Goal: Task Accomplishment & Management: Use online tool/utility

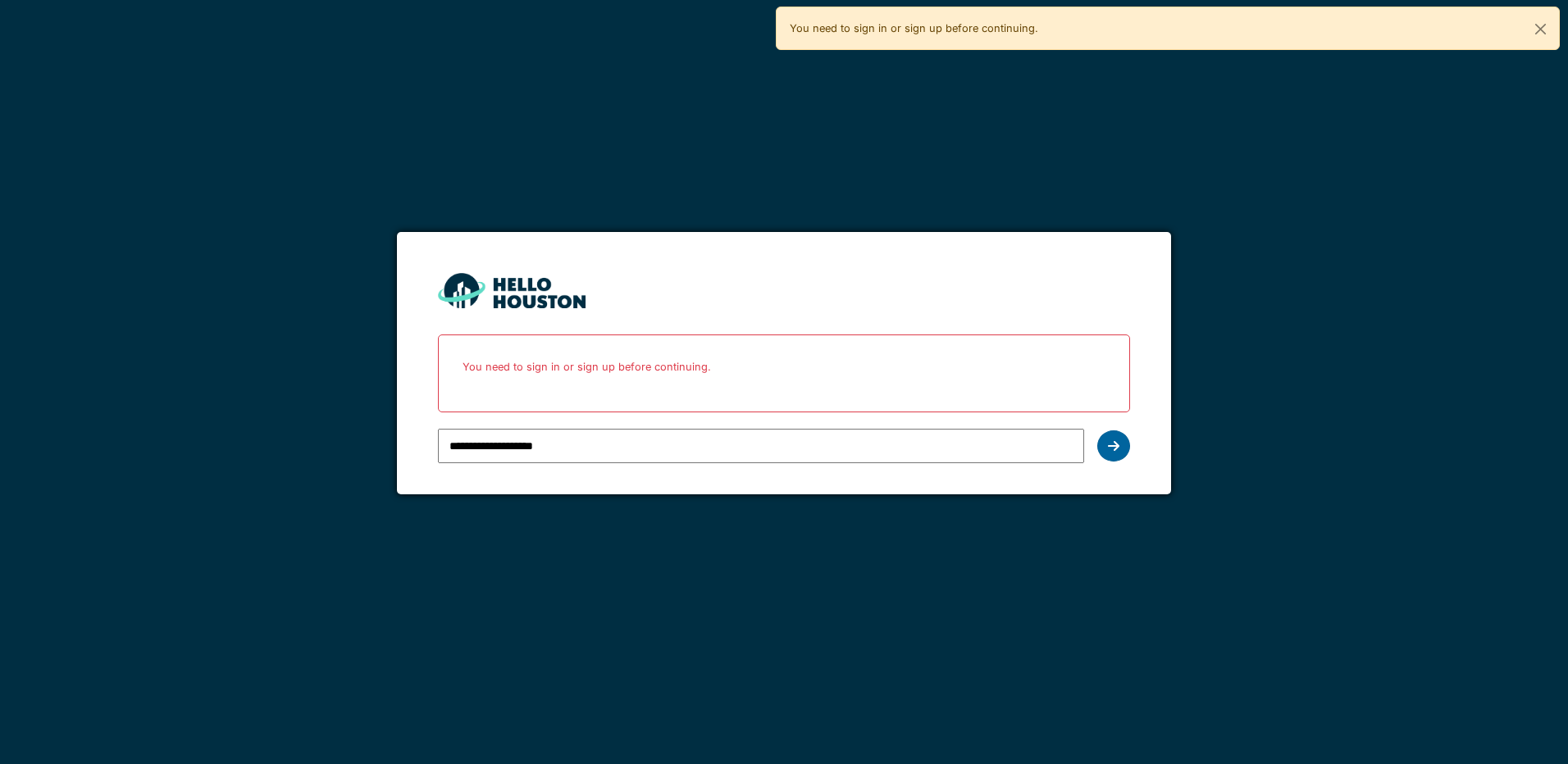
click at [1110, 449] on icon at bounding box center [1113, 445] width 11 height 13
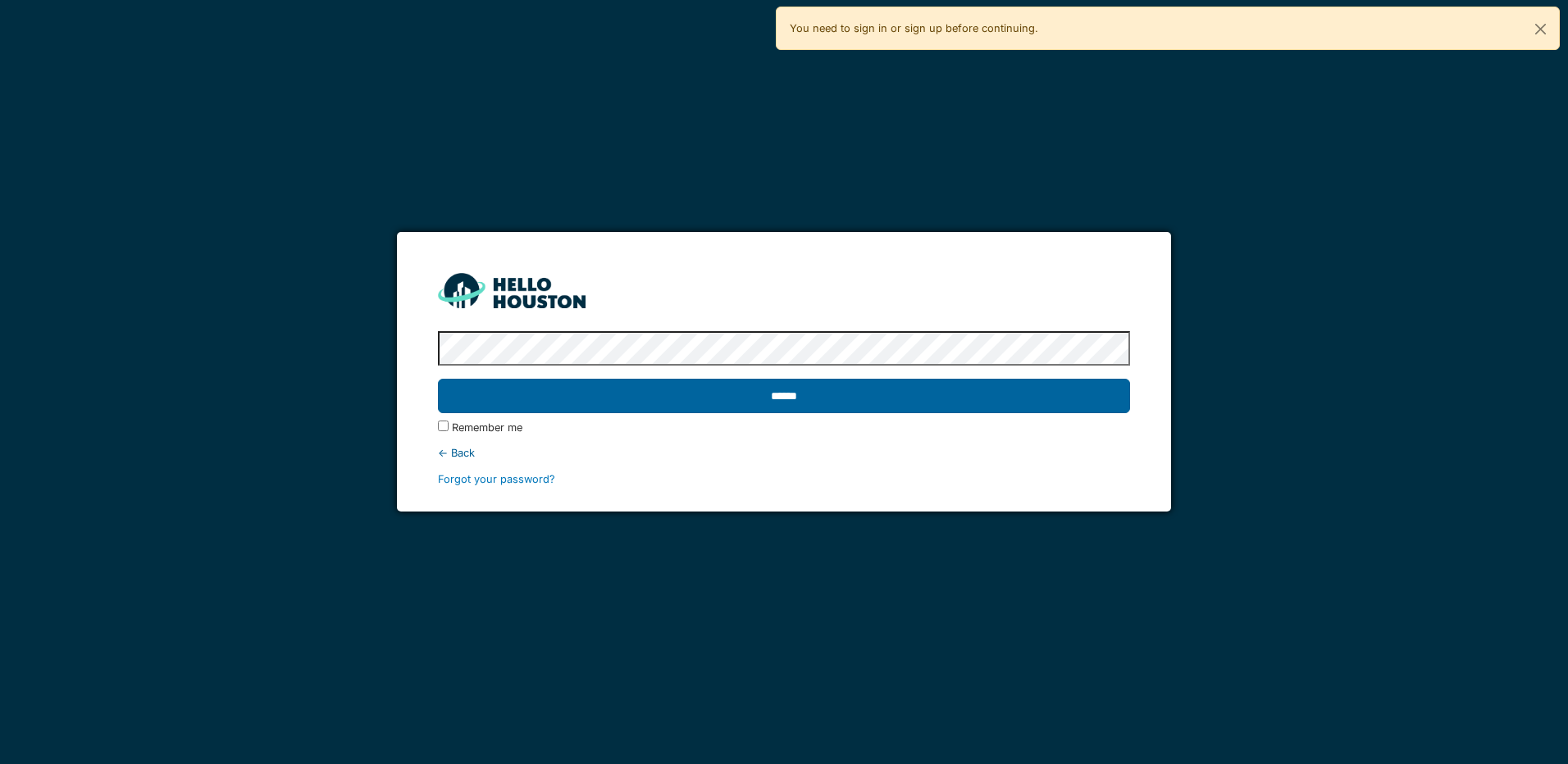
click at [805, 403] on input "******" at bounding box center [784, 396] width 692 height 35
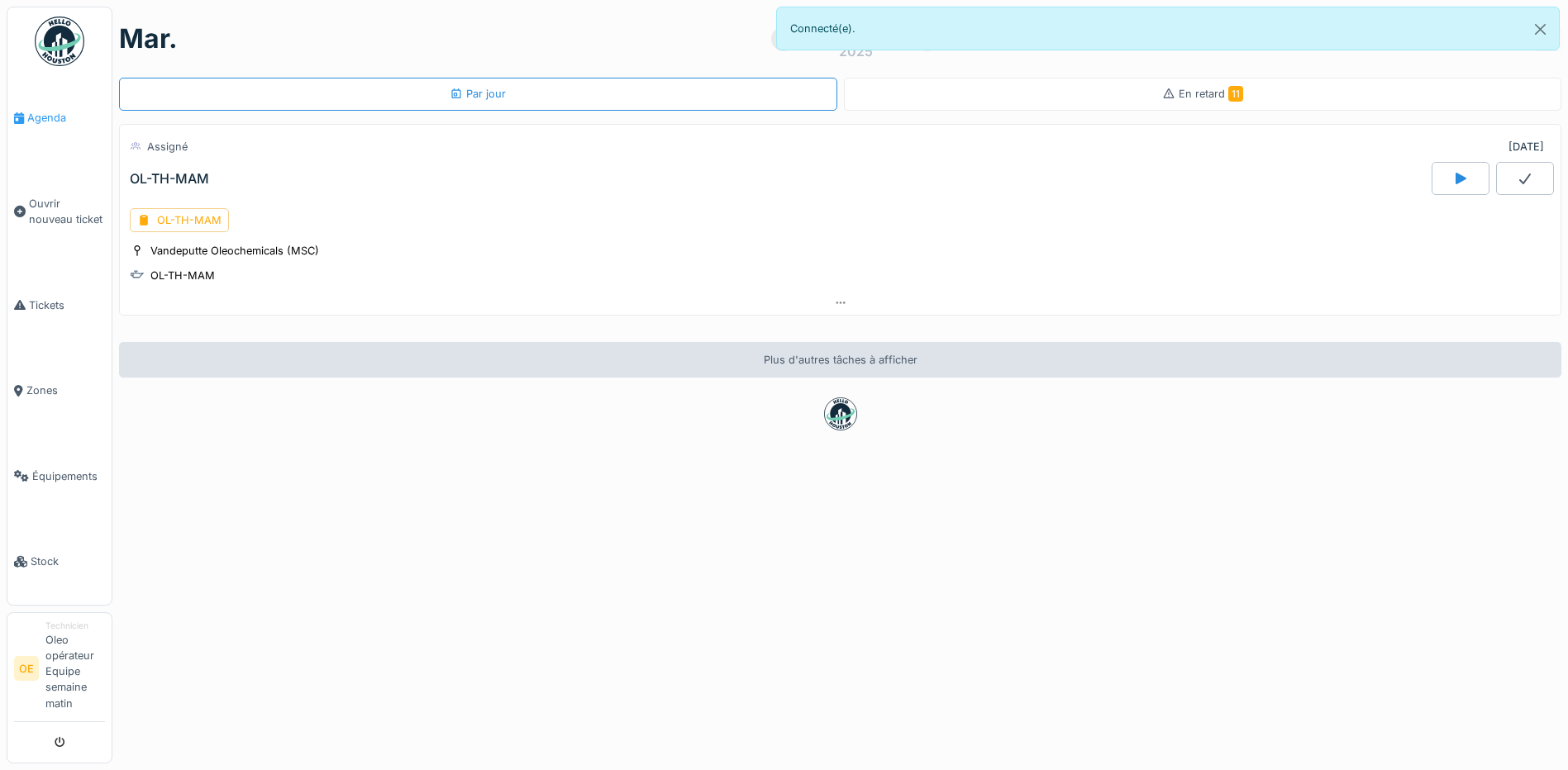
click at [73, 123] on span "Agenda" at bounding box center [66, 118] width 78 height 16
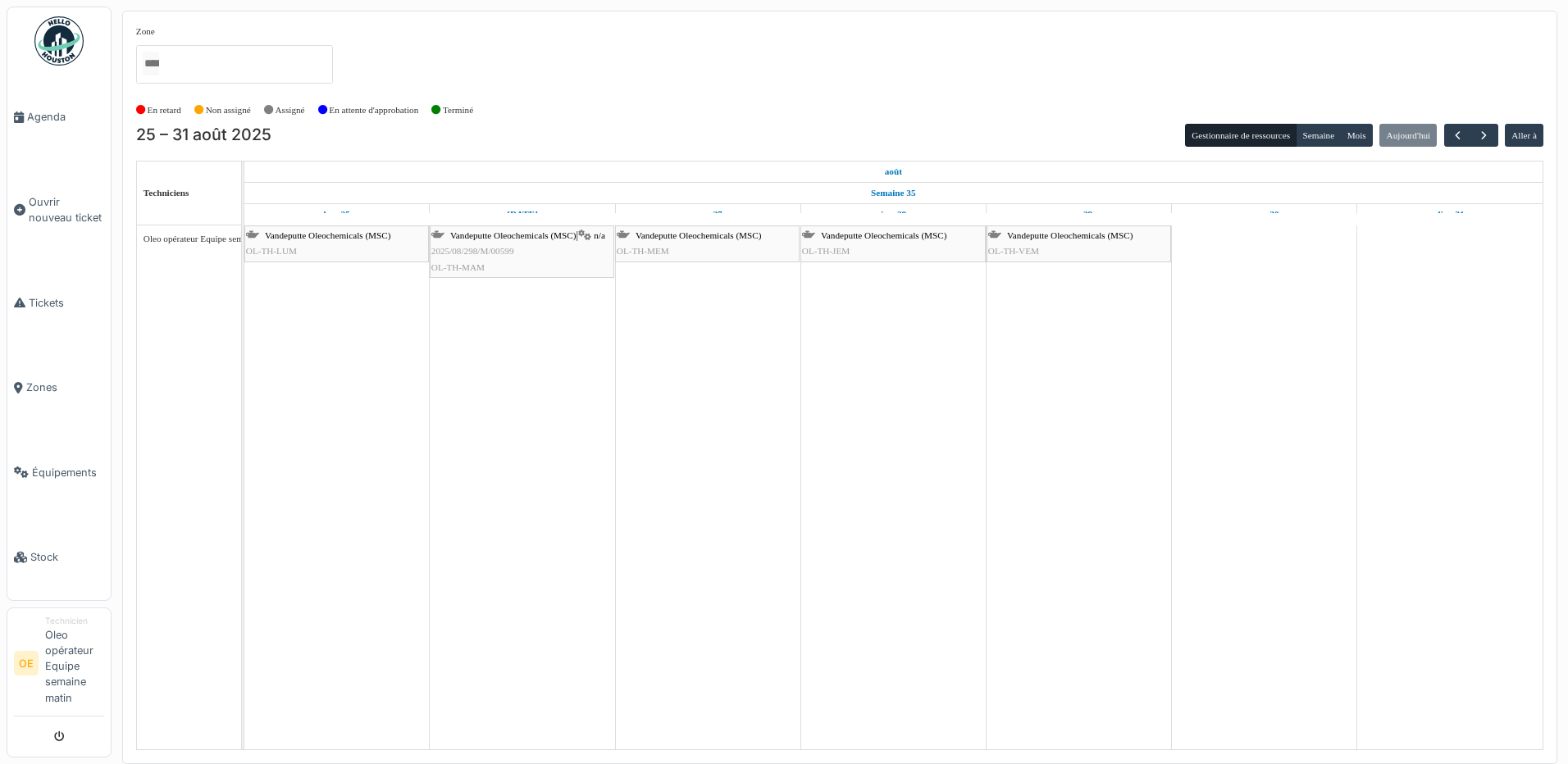
click at [320, 249] on div "Vandeputte Oleochemicals (MSC) OL-TH-LUM" at bounding box center [336, 243] width 181 height 31
click at [362, 239] on span "Vandeputte Oleochemicals (MSC)" at bounding box center [328, 235] width 126 height 10
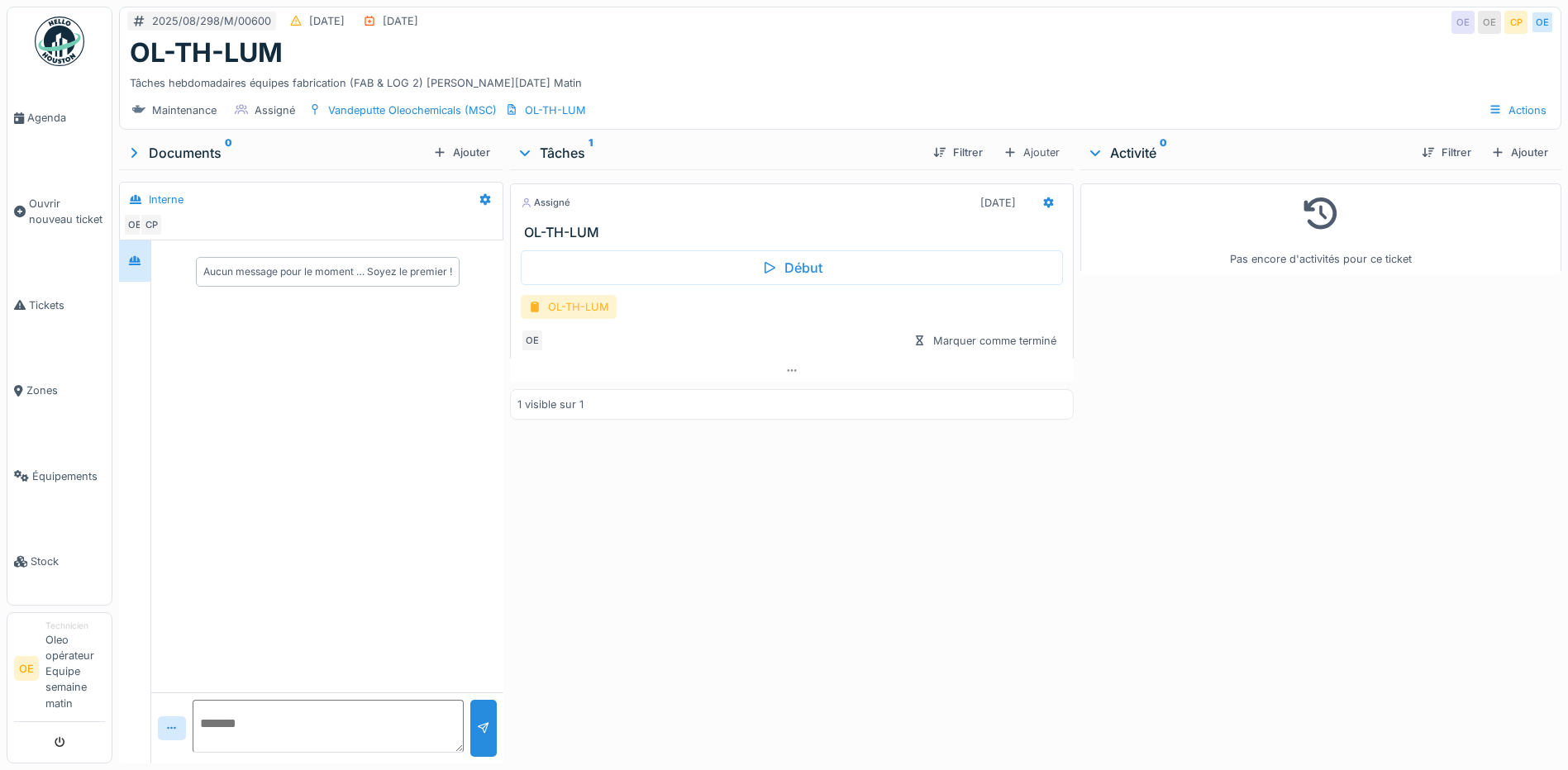
click at [577, 319] on div "OL-TH-LUM" at bounding box center [569, 306] width 96 height 24
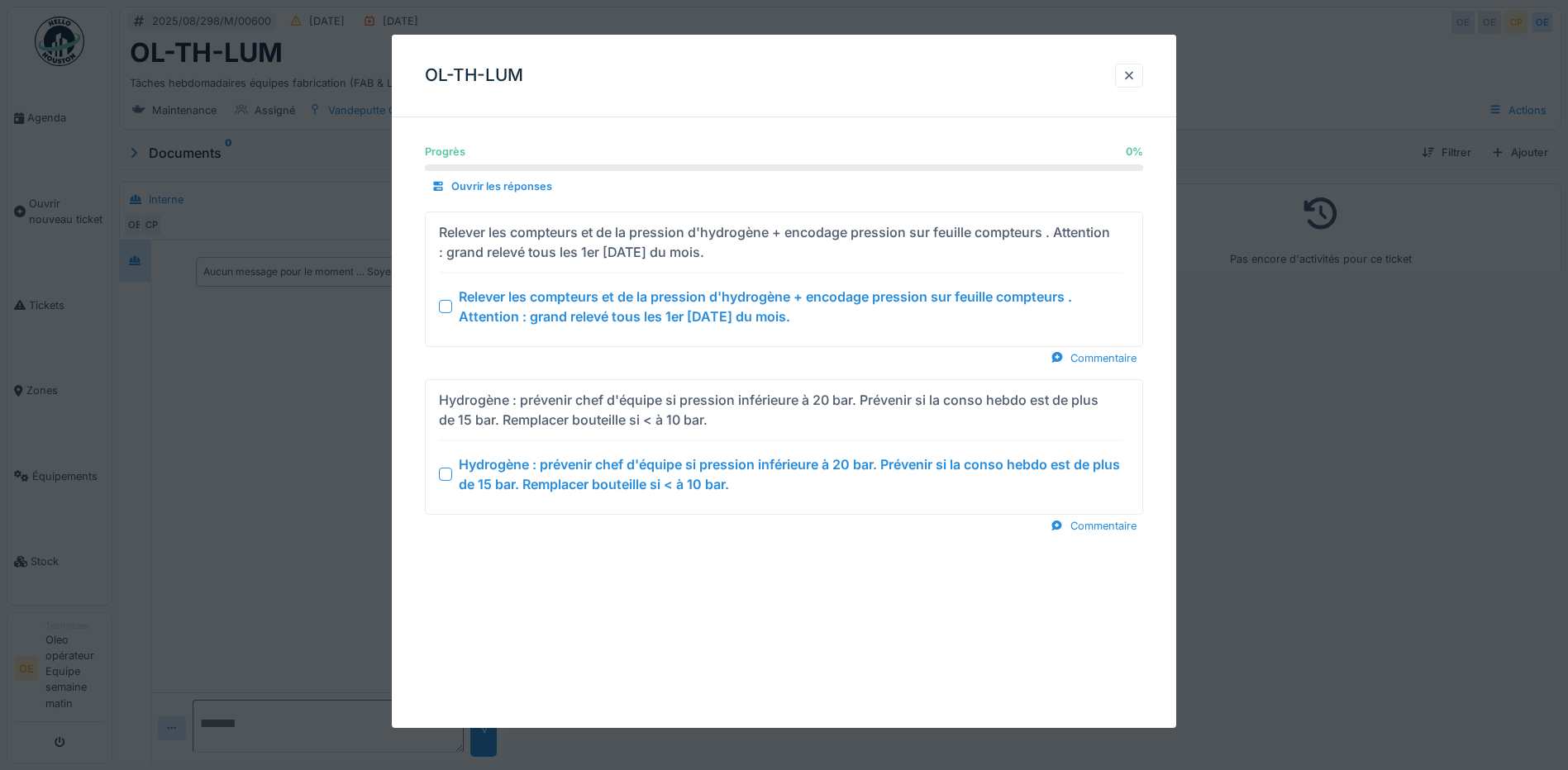
click at [448, 307] on div at bounding box center [445, 306] width 13 height 13
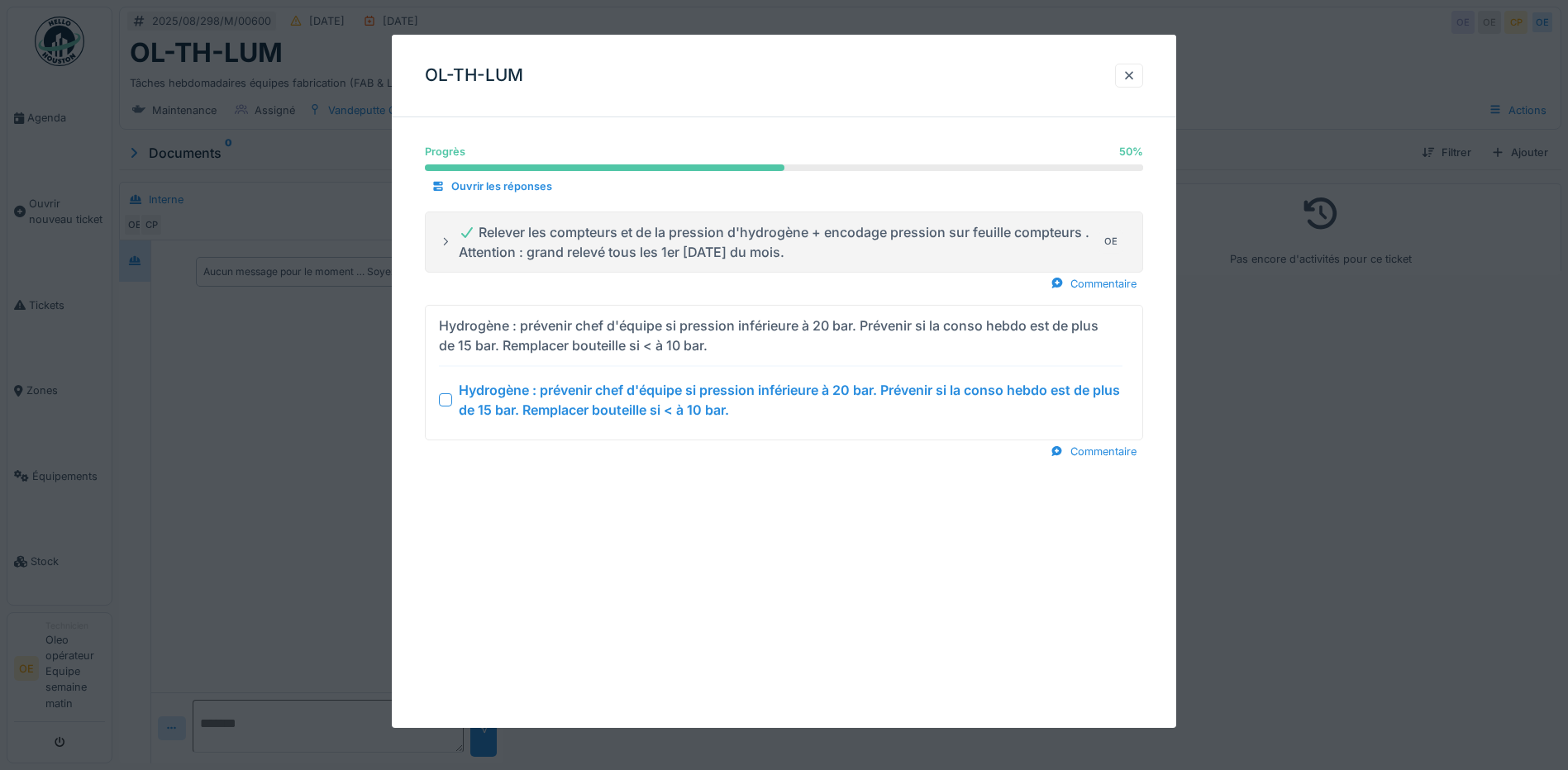
click at [446, 402] on div at bounding box center [445, 399] width 13 height 13
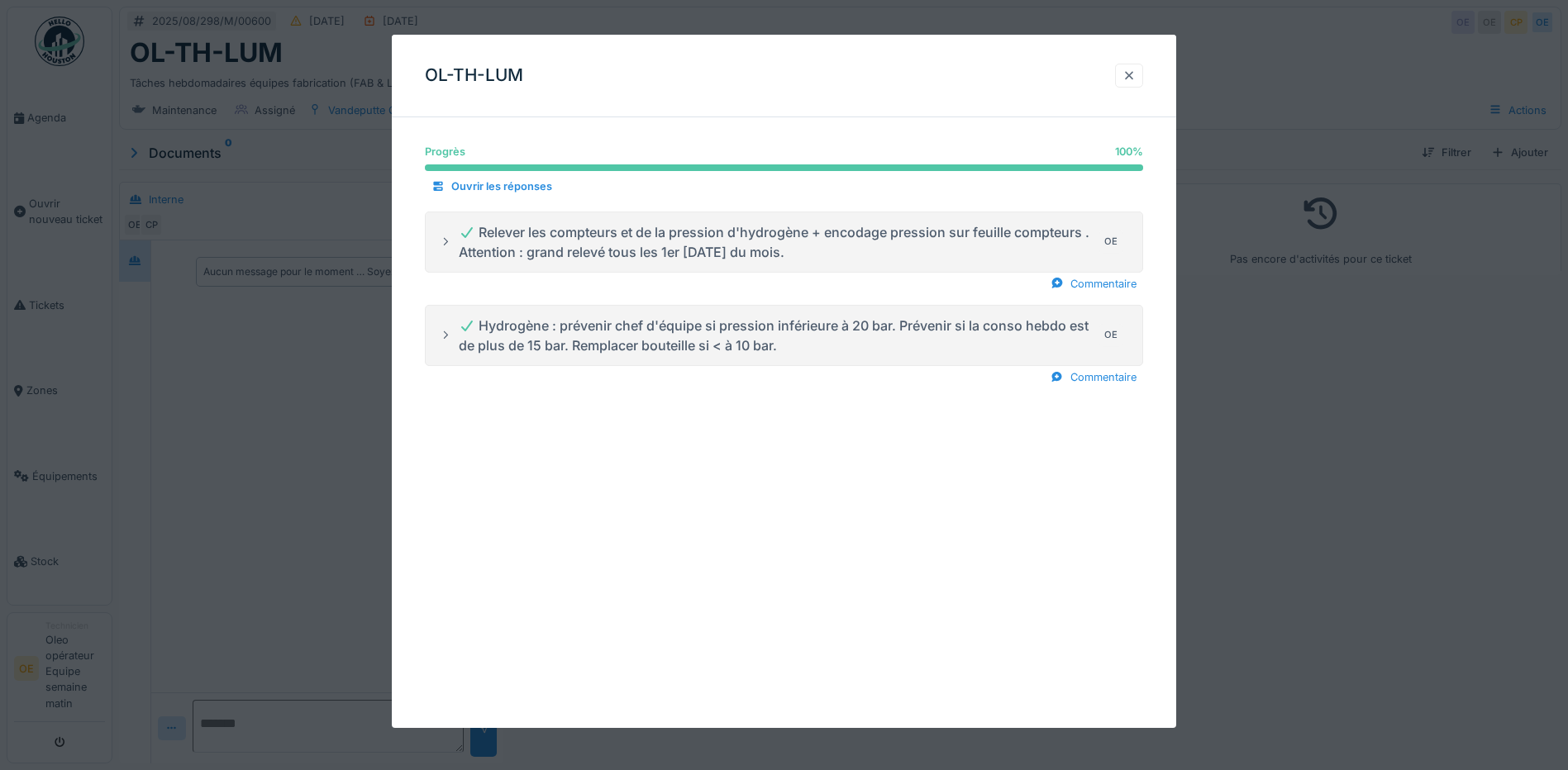
click at [1134, 77] on div at bounding box center [1129, 76] width 13 height 16
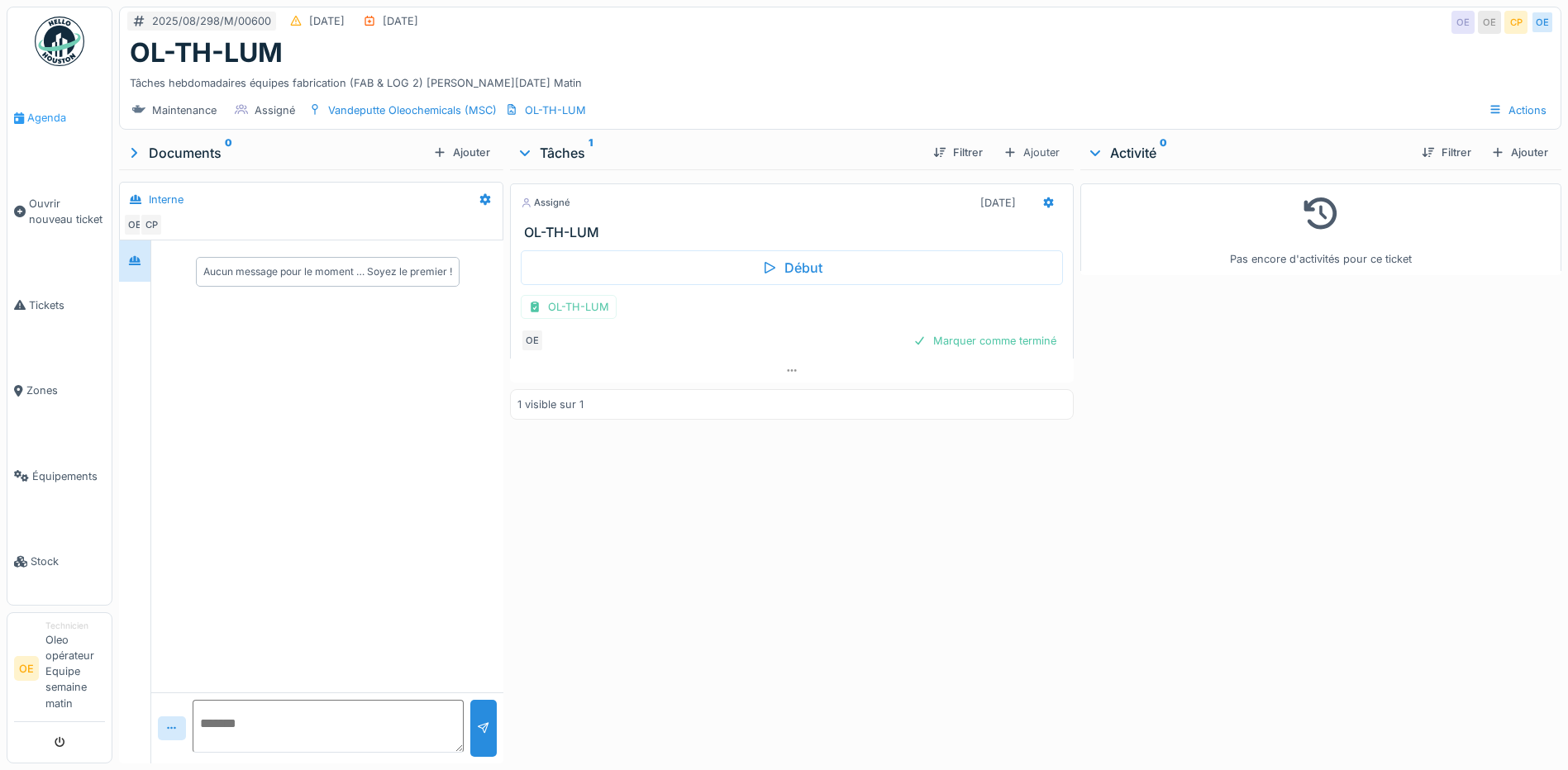
click at [38, 111] on span "Agenda" at bounding box center [66, 118] width 78 height 16
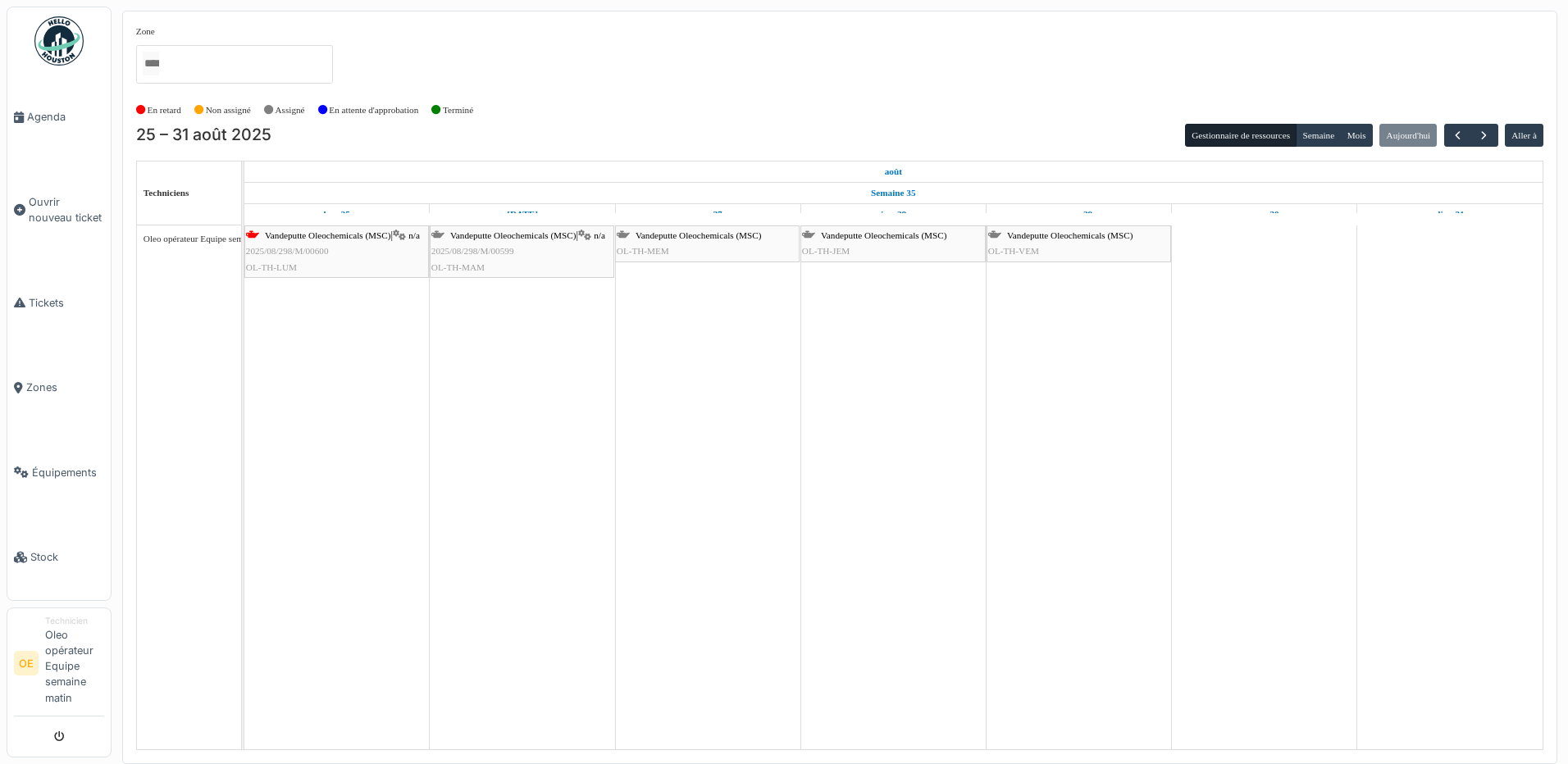
click at [516, 241] on div "[PERSON_NAME] Oleochemicals (MSC) | n/a 2025/08/298/M/00599 OL-TH-[GEOGRAPHIC_D…" at bounding box center [522, 251] width 181 height 48
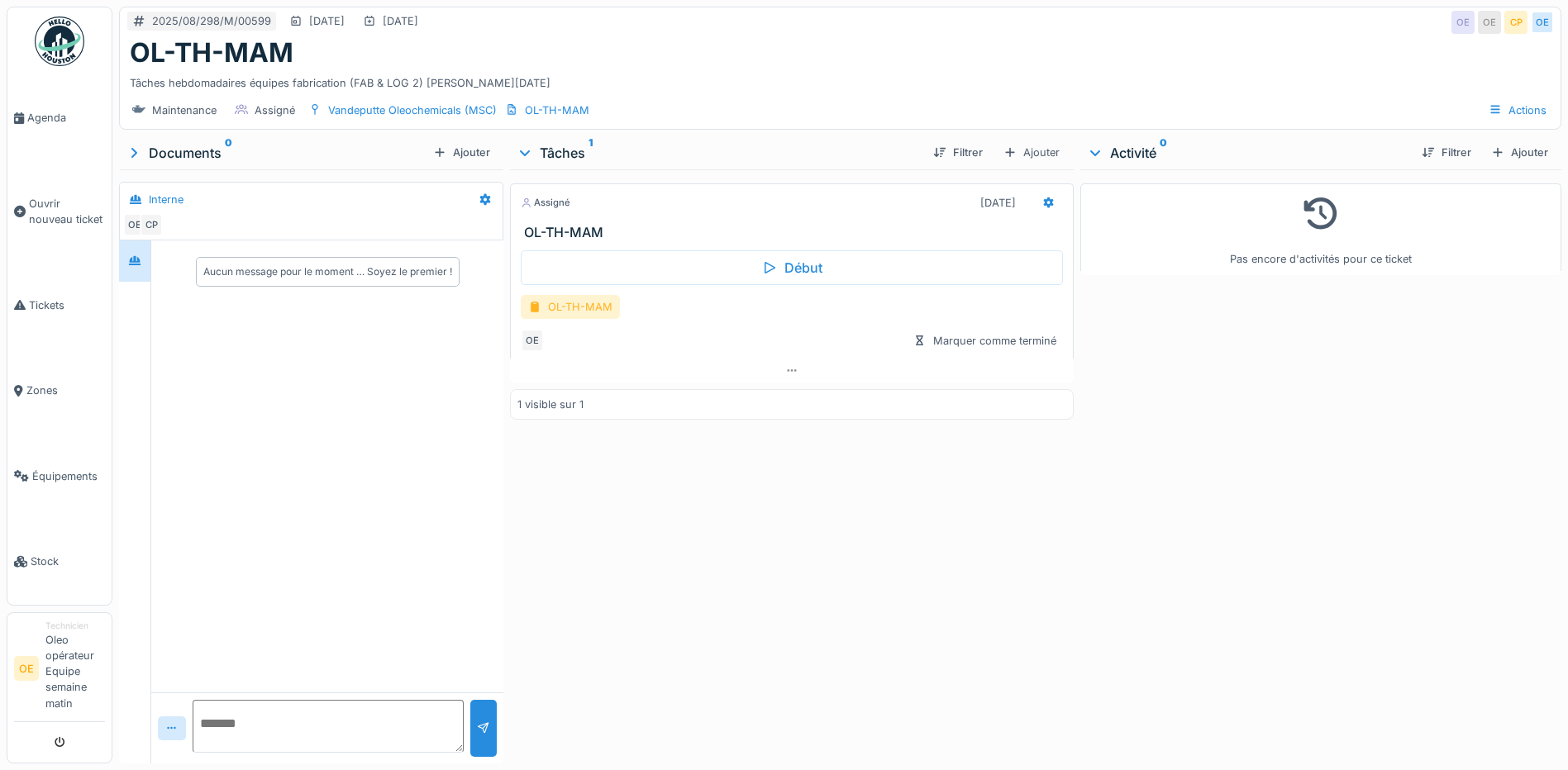
click at [572, 319] on div "OL-TH-MAM" at bounding box center [570, 306] width 100 height 24
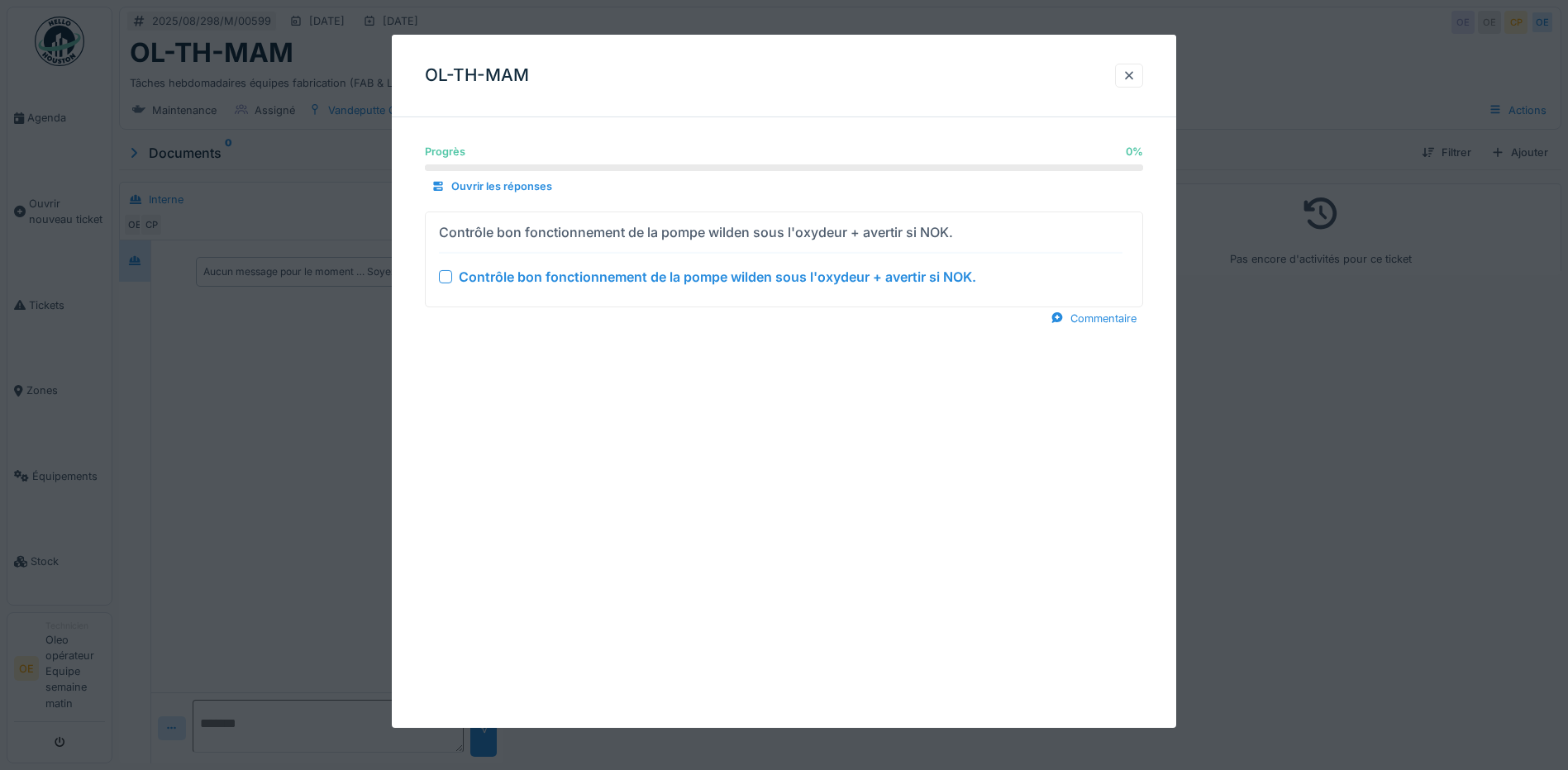
click at [445, 273] on div at bounding box center [445, 276] width 13 height 13
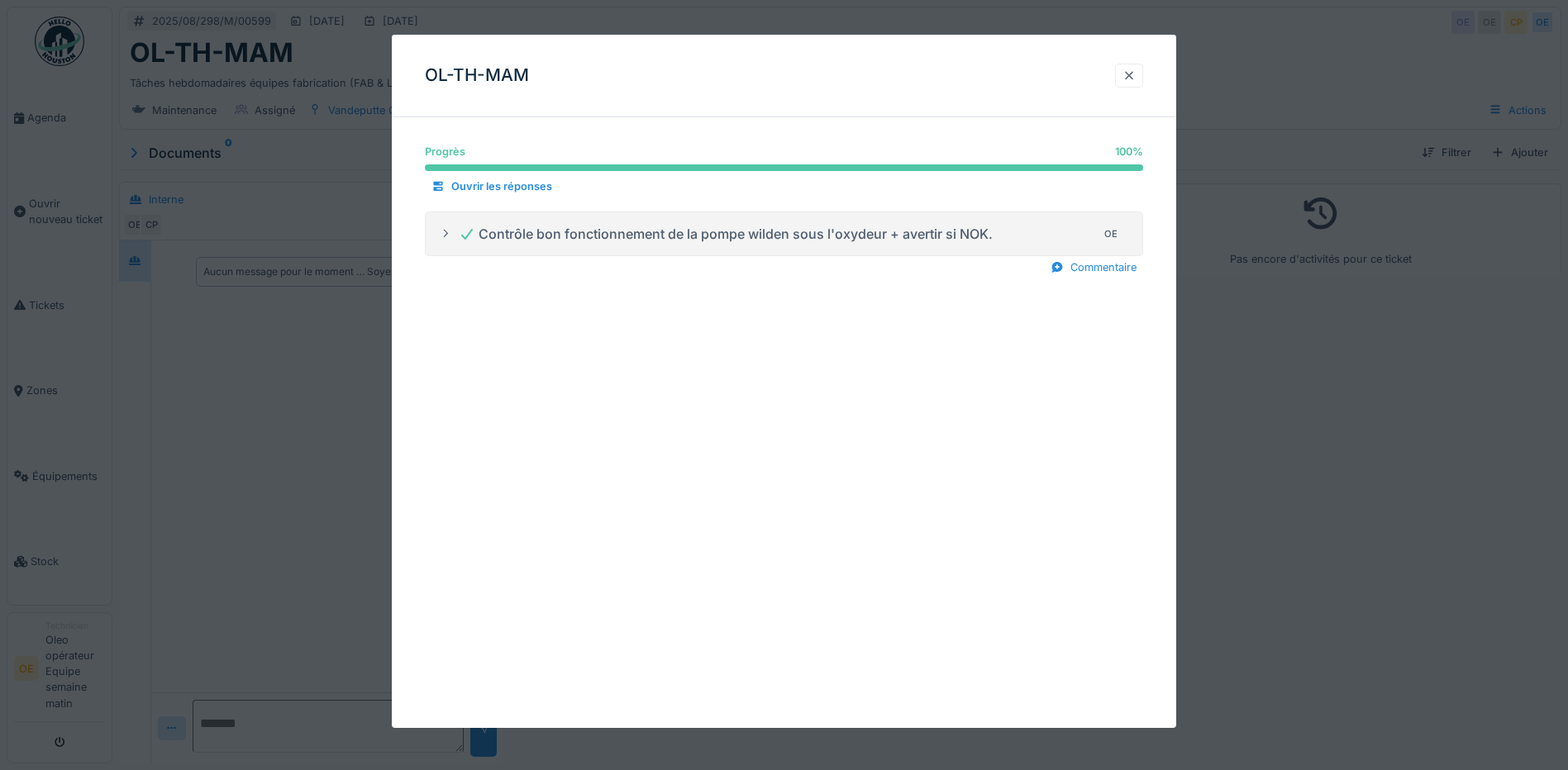
click at [1121, 72] on div at bounding box center [1129, 75] width 28 height 24
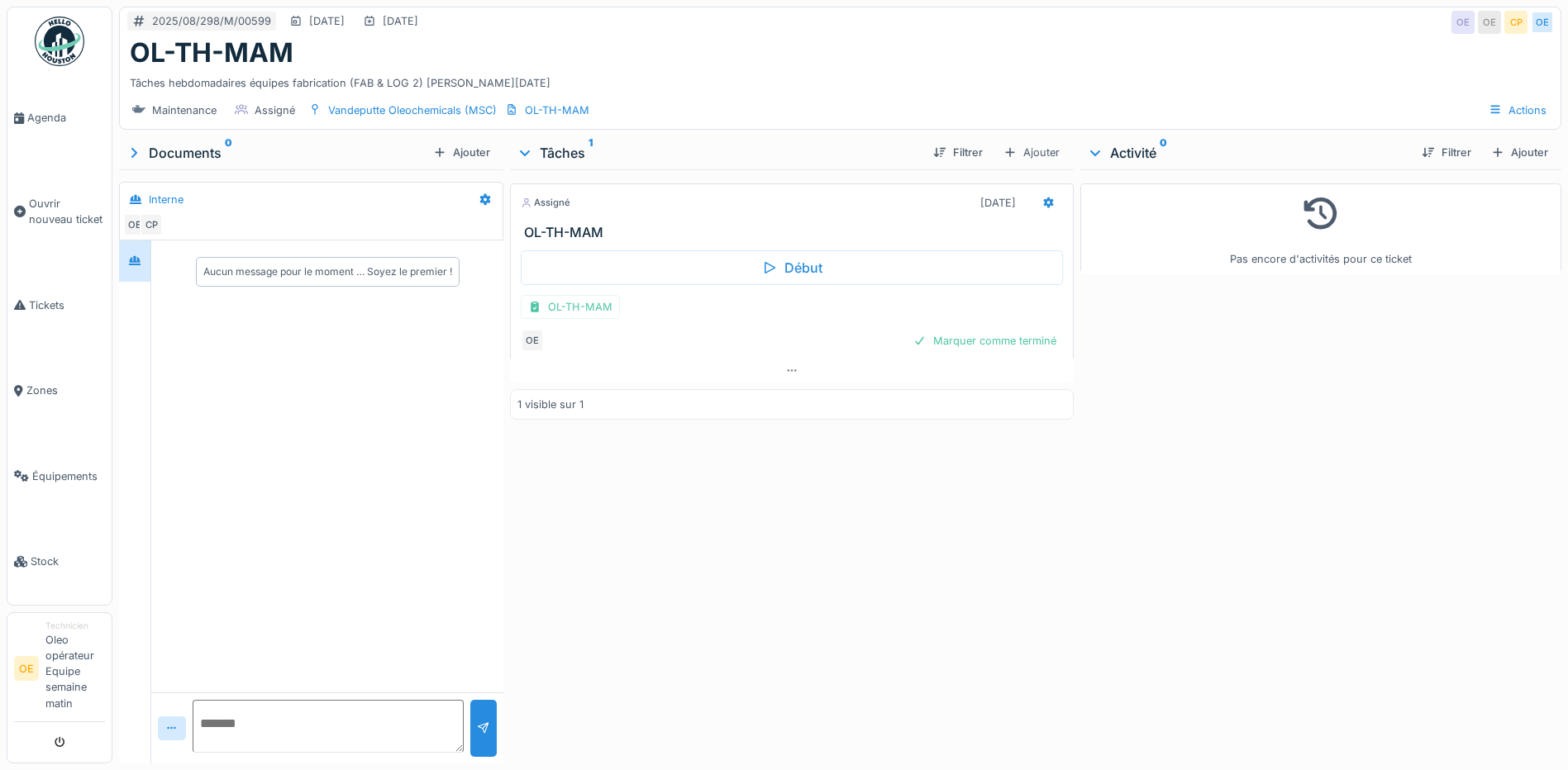
click at [950, 352] on div "Marquer comme terminé" at bounding box center [984, 341] width 156 height 23
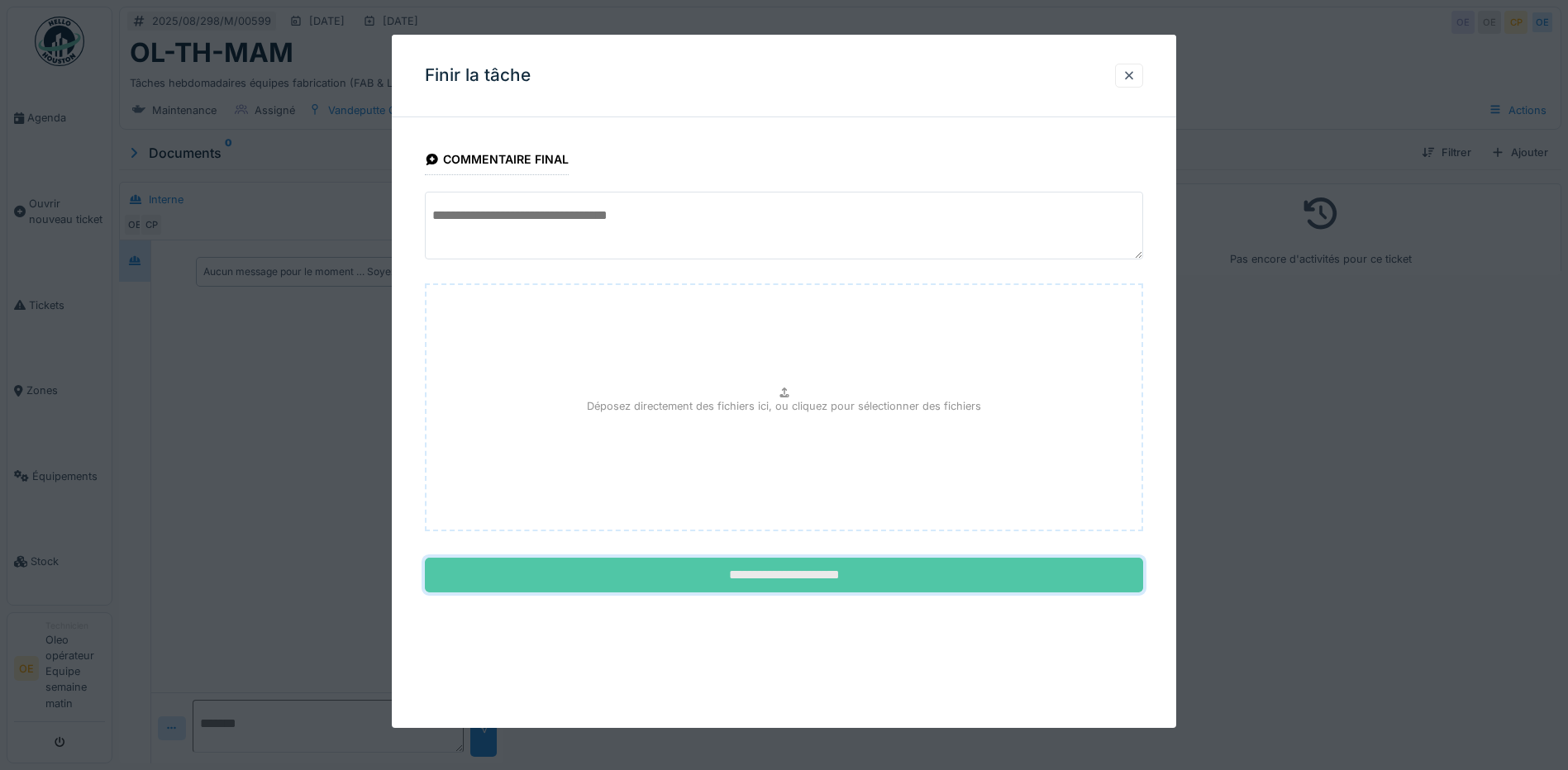
click at [805, 584] on input "**********" at bounding box center [784, 575] width 718 height 35
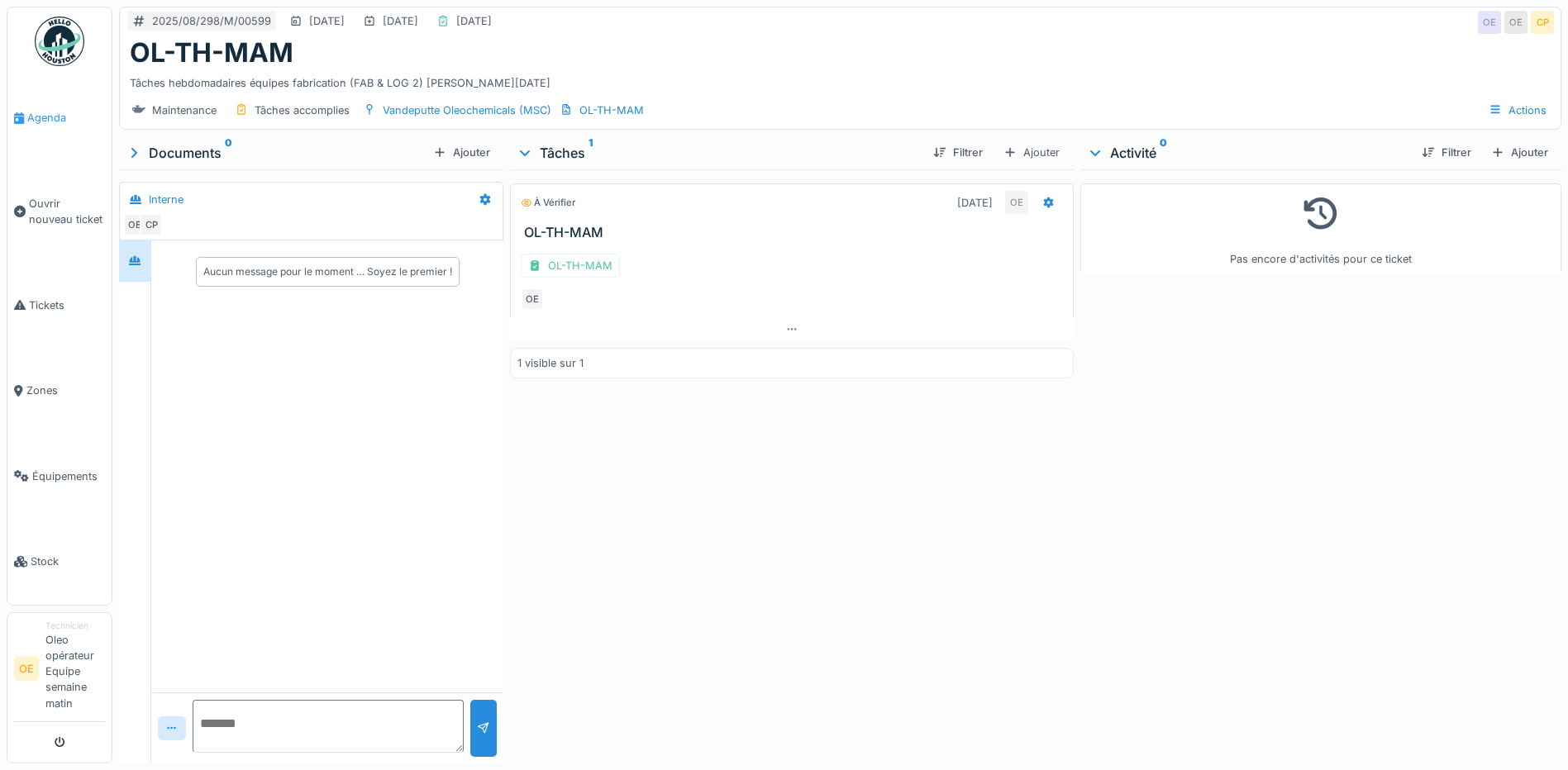
click at [41, 117] on span "Agenda" at bounding box center [66, 118] width 78 height 16
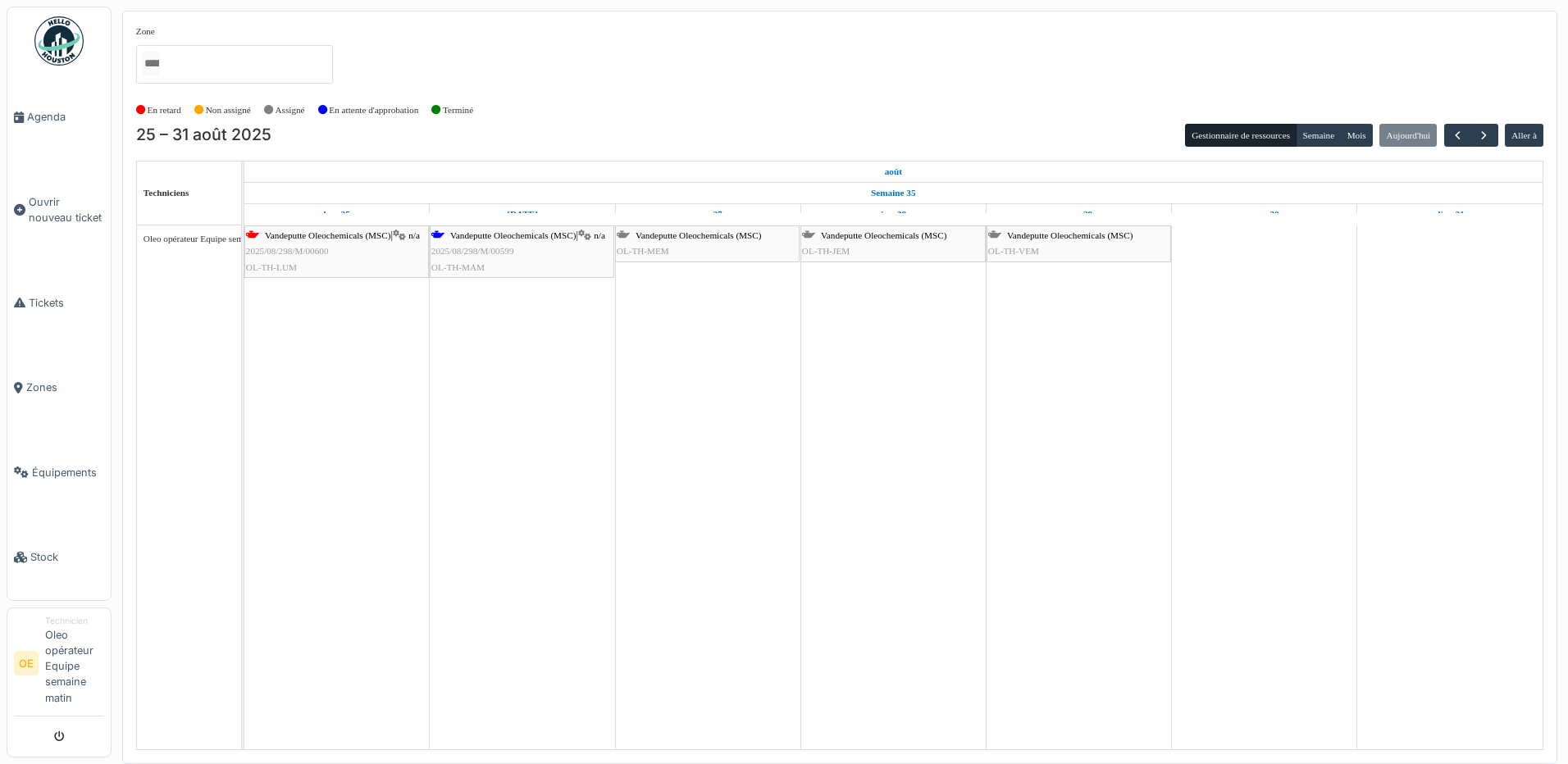
click at [331, 246] on div "[PERSON_NAME] Oleochemicals (MSC) | n/a 2025/08/298/M/00600 OL-TH-[PERSON_NAME]" at bounding box center [336, 251] width 181 height 48
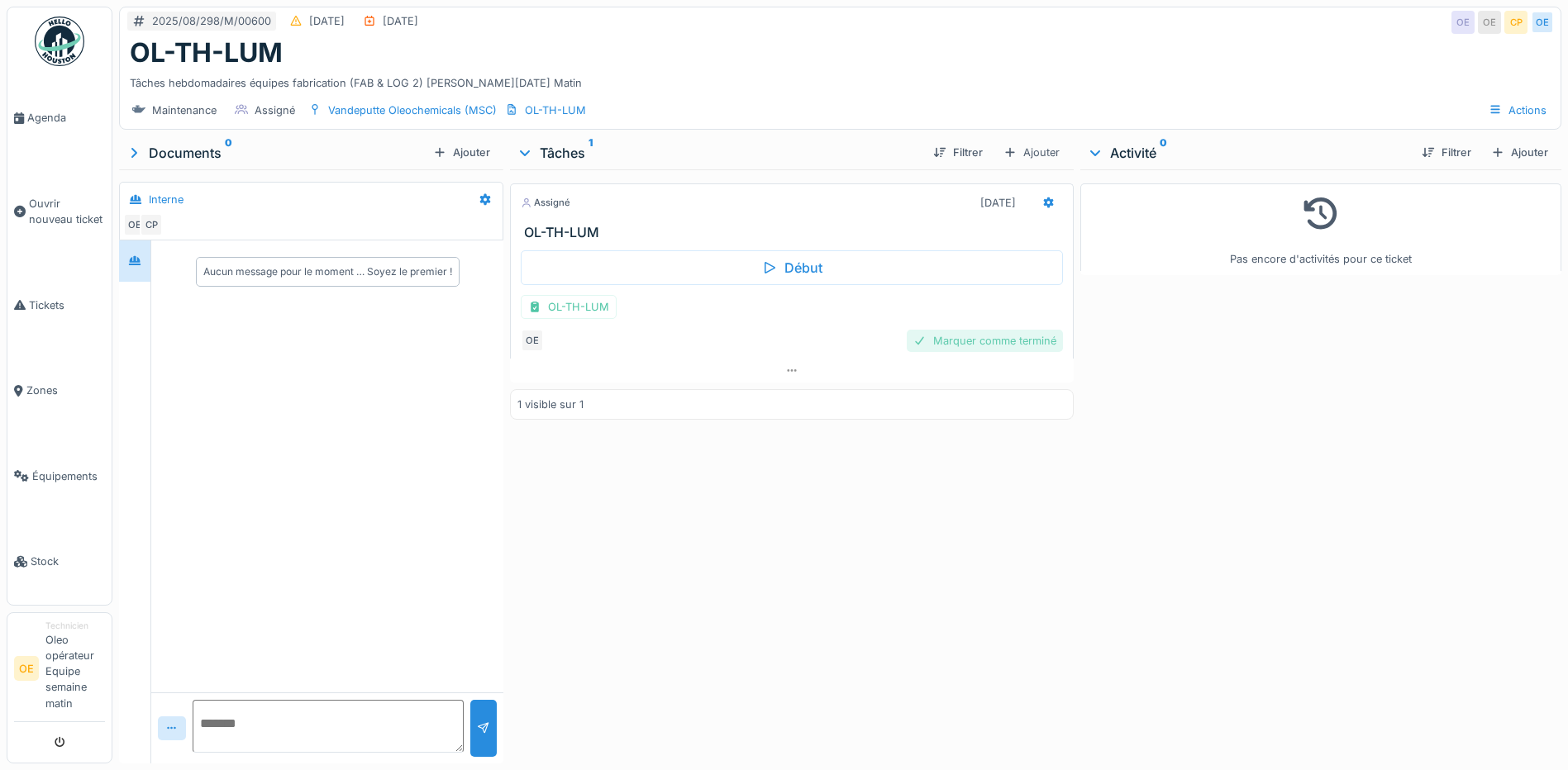
click at [974, 352] on div "Marquer comme terminé" at bounding box center [984, 341] width 156 height 23
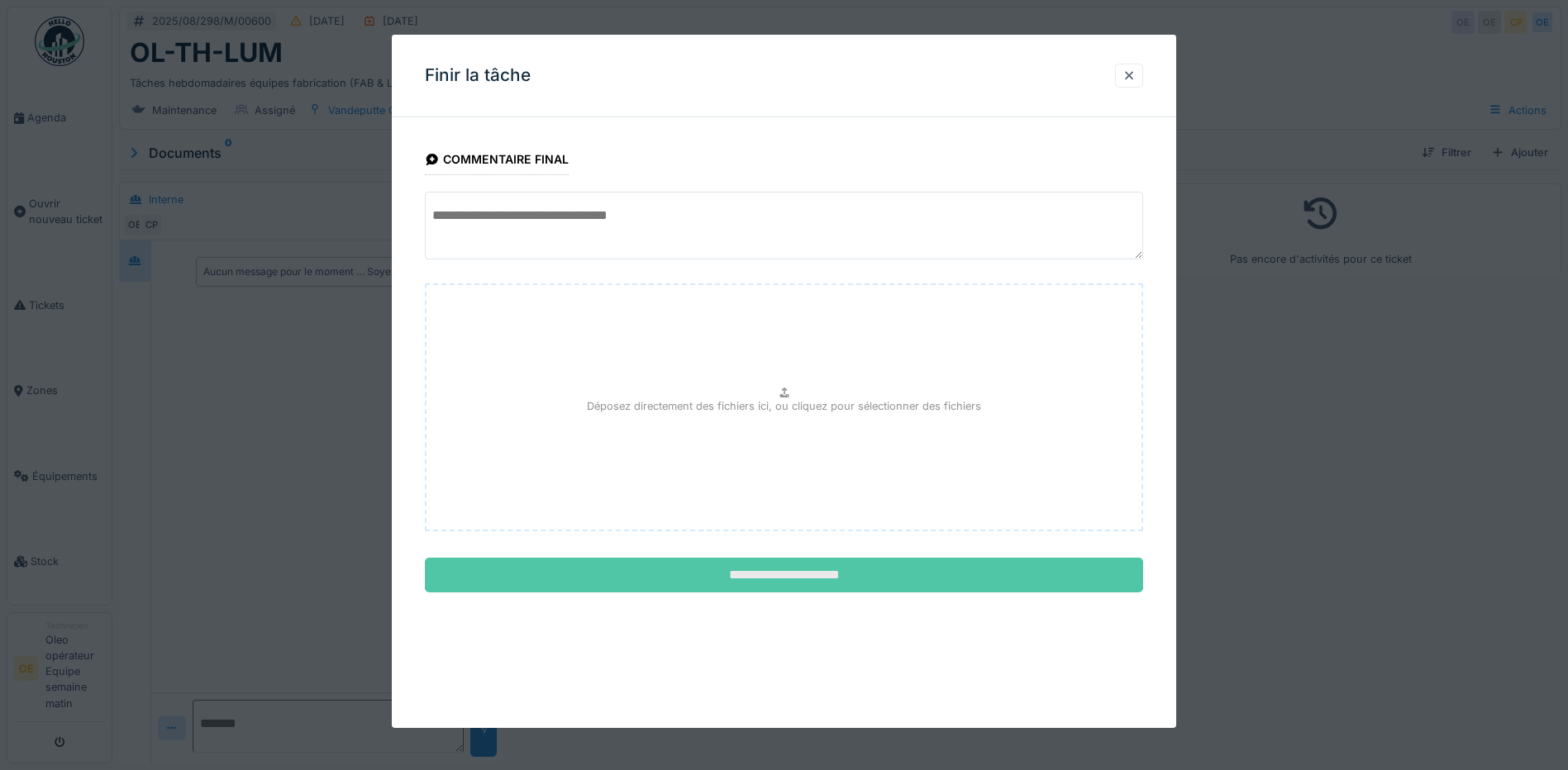
click at [789, 573] on input "**********" at bounding box center [784, 575] width 718 height 35
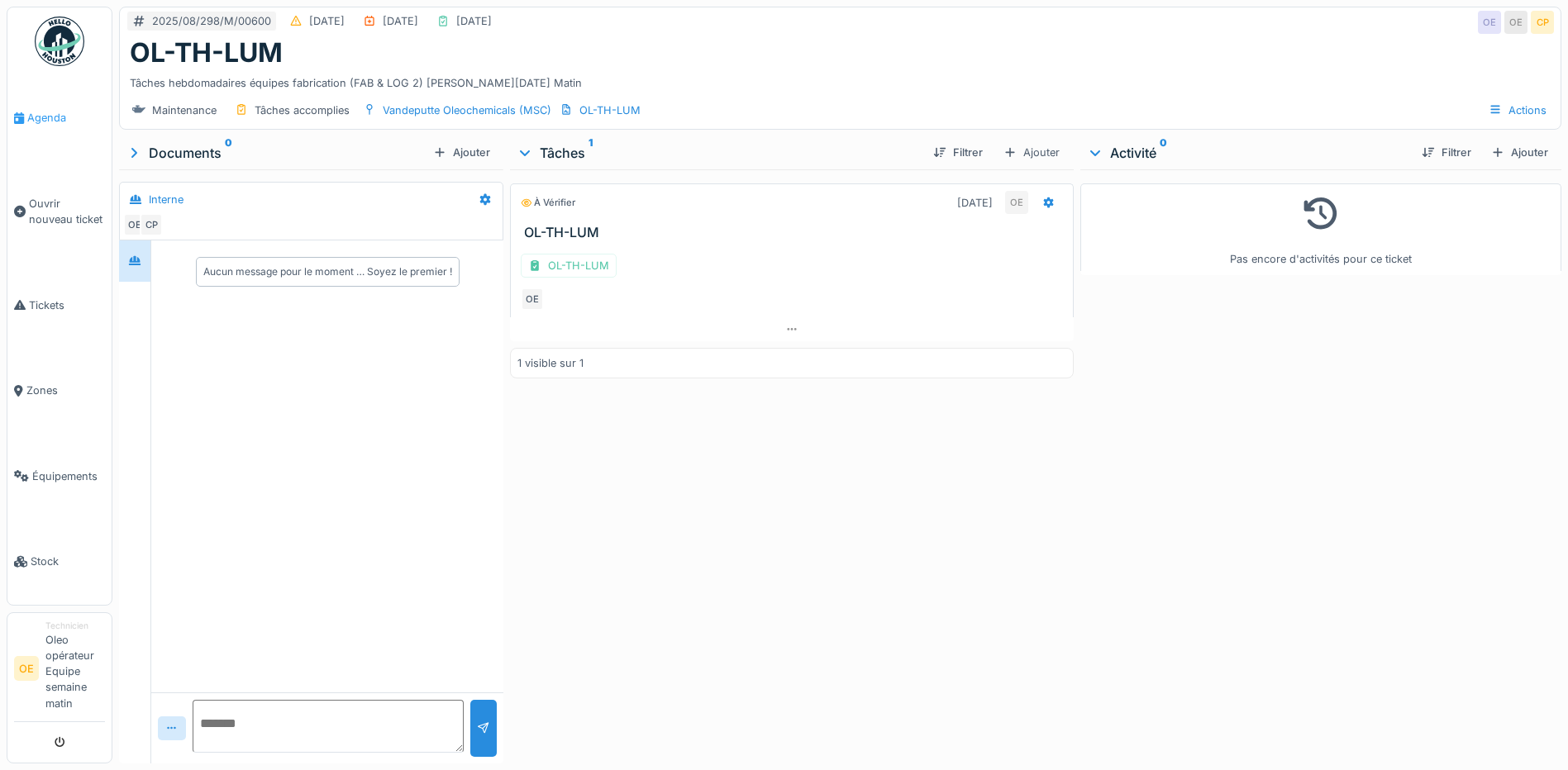
click at [69, 115] on span "Agenda" at bounding box center [66, 118] width 78 height 16
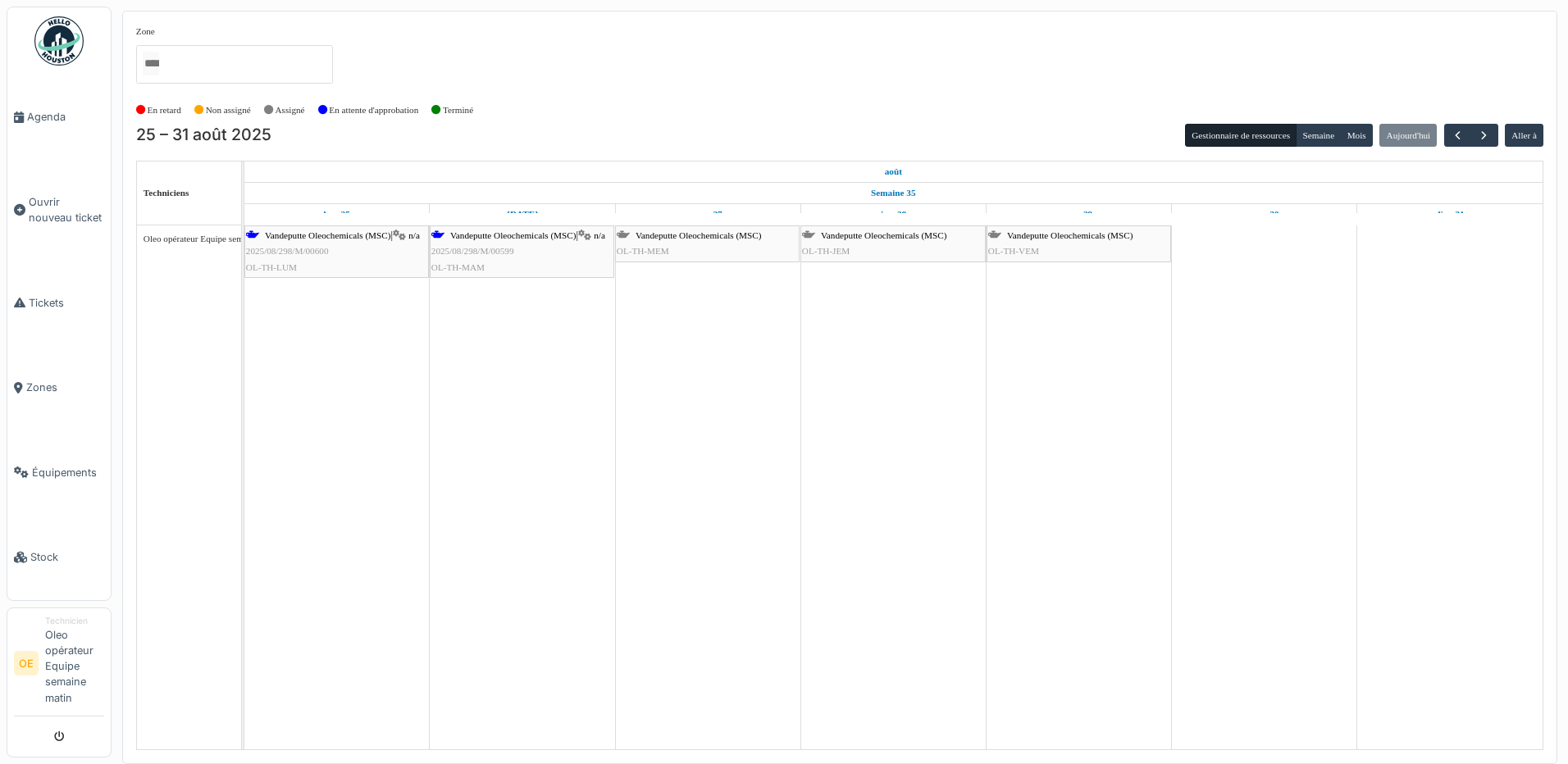
click at [689, 243] on div "Vandeputte Oleochemicals (MSC) OL-TH-MEM" at bounding box center [707, 243] width 181 height 31
click at [692, 238] on span "Vandeputte Oleochemicals (MSC)" at bounding box center [698, 235] width 126 height 10
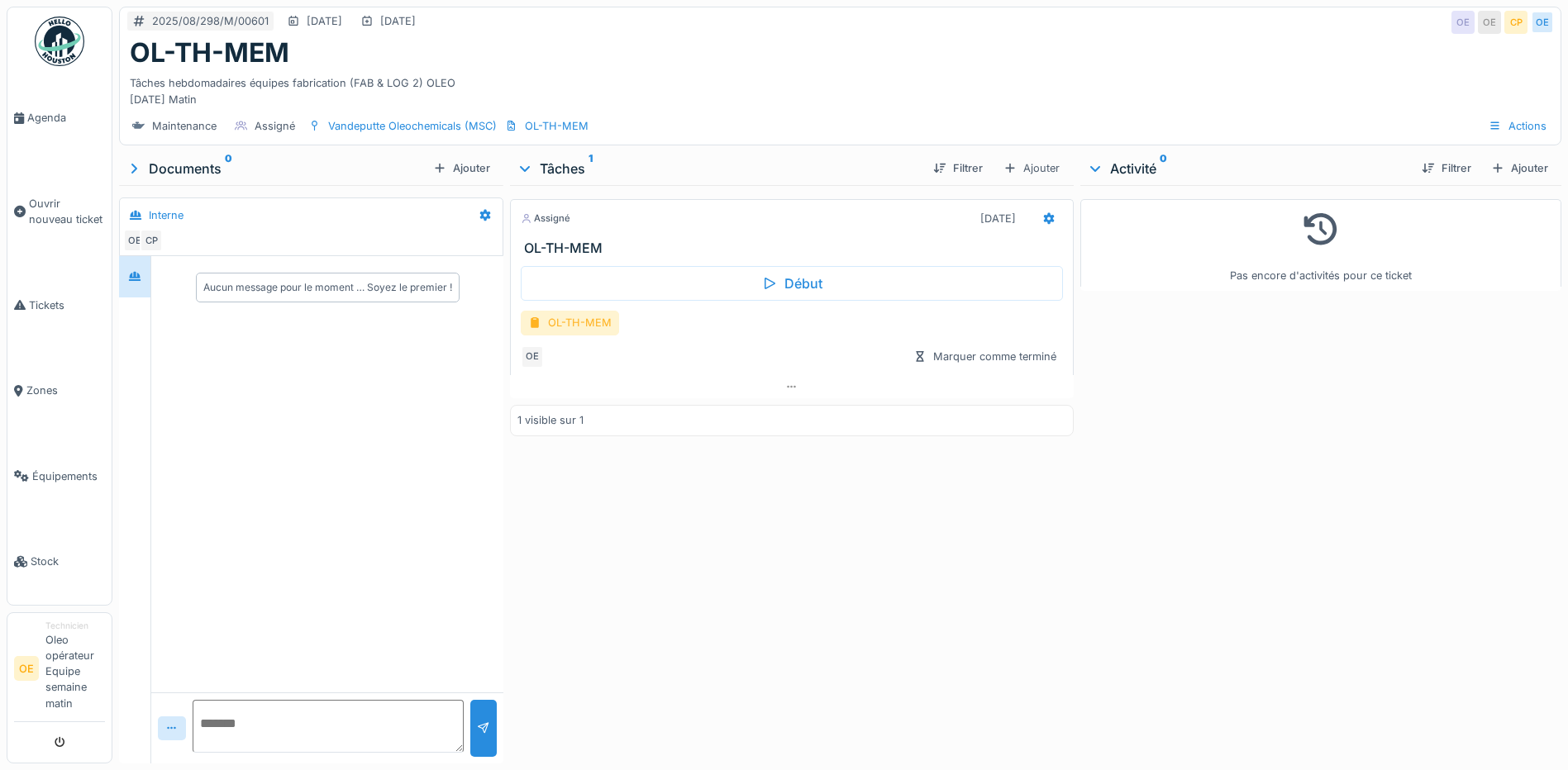
click at [578, 327] on div "OL-TH-MEM" at bounding box center [570, 322] width 99 height 24
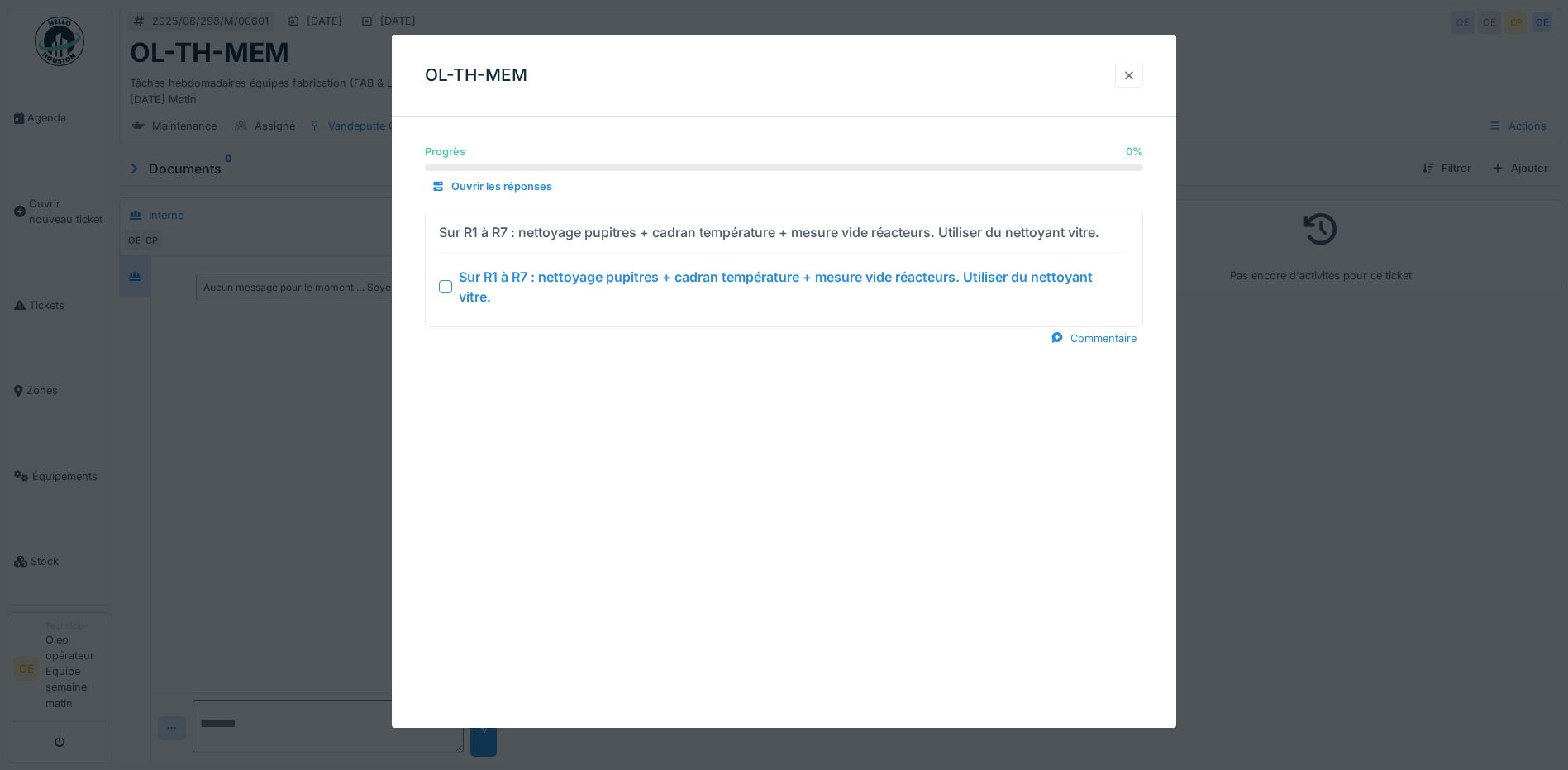
click at [1135, 77] on div at bounding box center [1129, 76] width 13 height 16
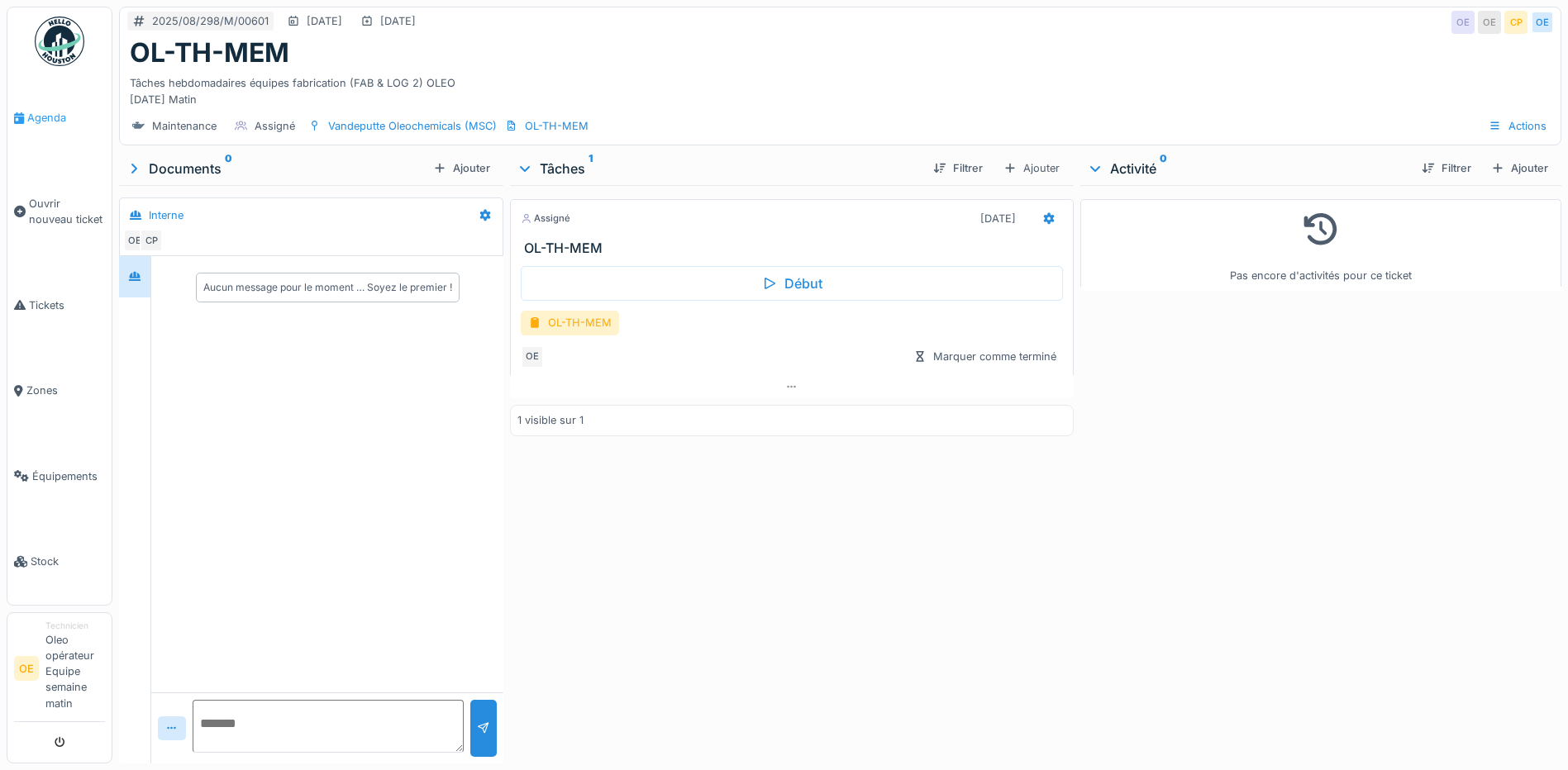
click at [65, 122] on span "Agenda" at bounding box center [66, 118] width 78 height 16
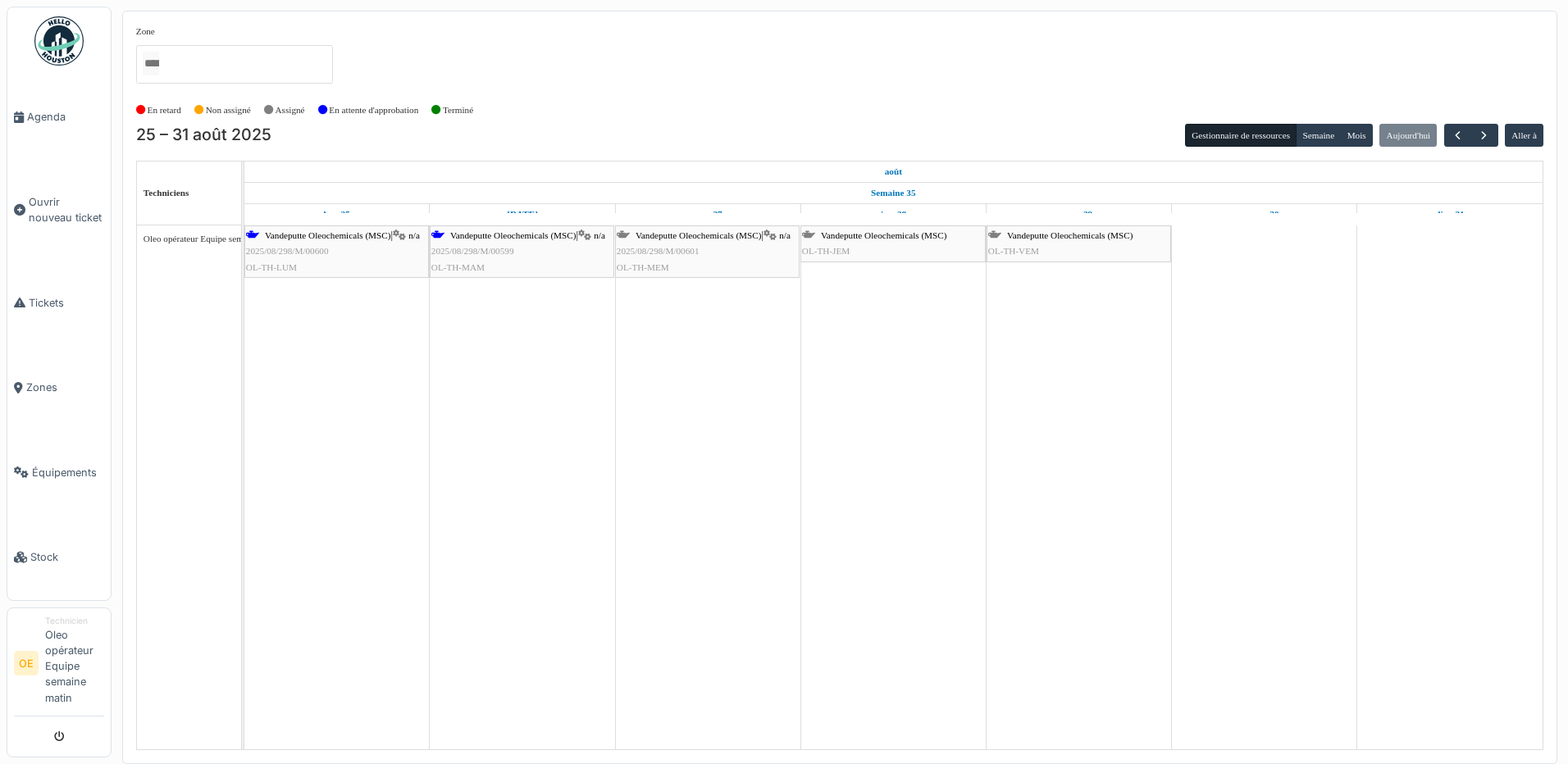
click at [888, 236] on span "Vandeputte Oleochemicals (MSC)" at bounding box center [883, 235] width 126 height 10
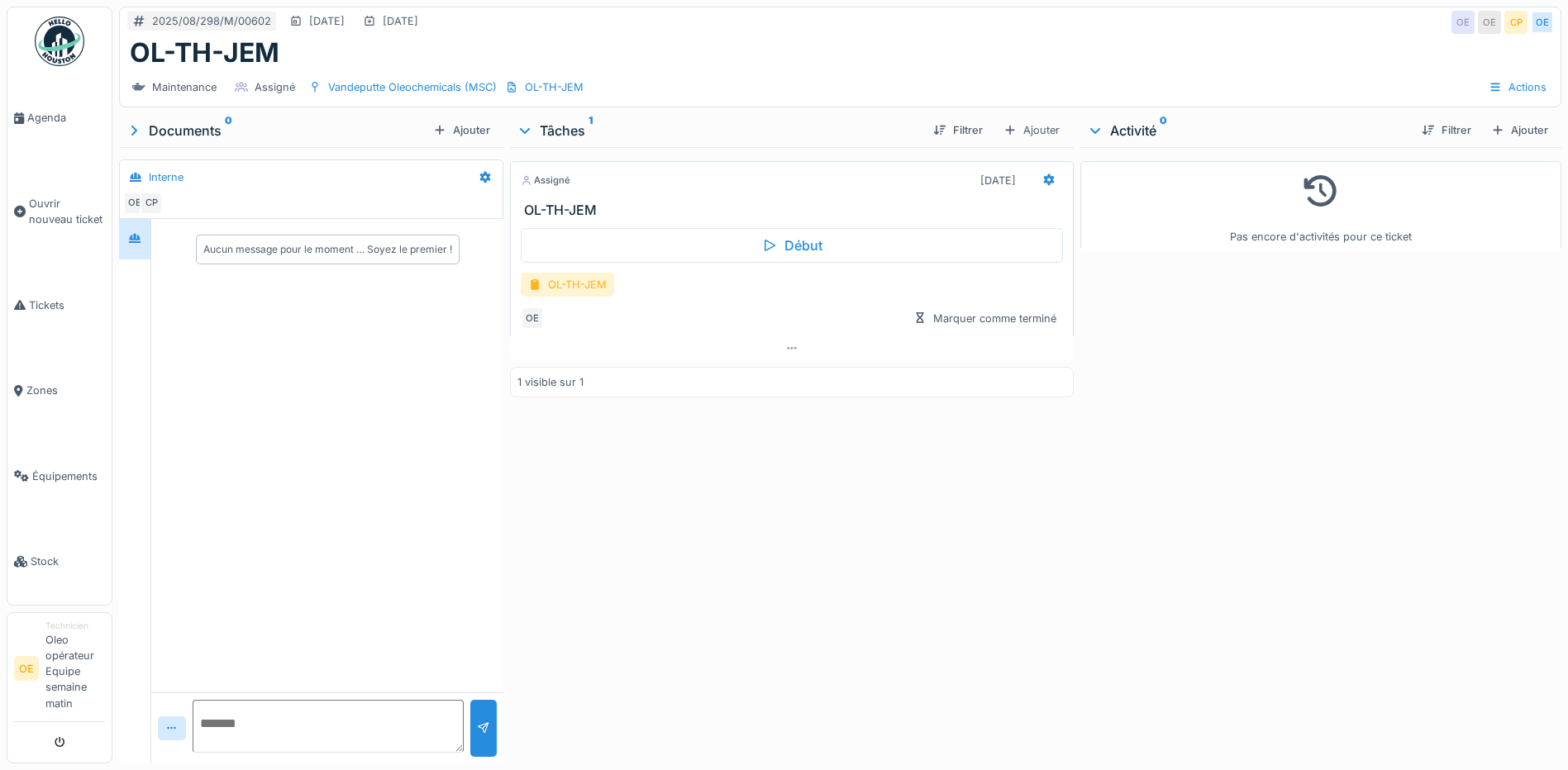
click at [563, 289] on div "OL-TH-JEM" at bounding box center [567, 284] width 93 height 24
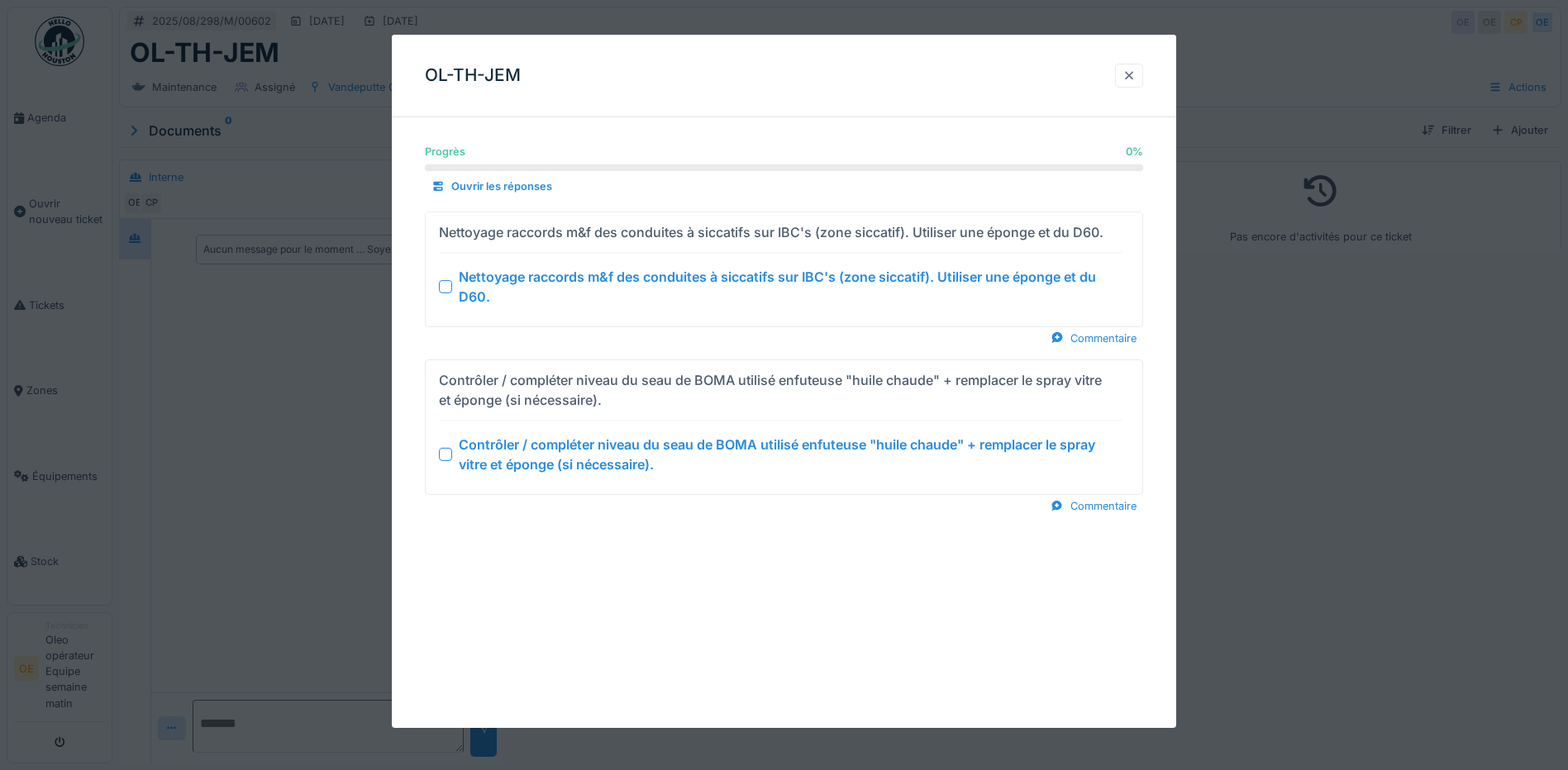
click at [1136, 71] on div at bounding box center [1129, 76] width 13 height 16
